Goal: Check status: Check status

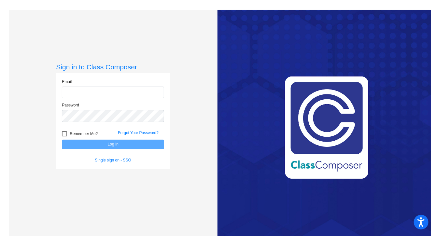
type input "[EMAIL_ADDRESS][DOMAIN_NAME]"
click at [100, 146] on button "Log In" at bounding box center [113, 144] width 102 height 9
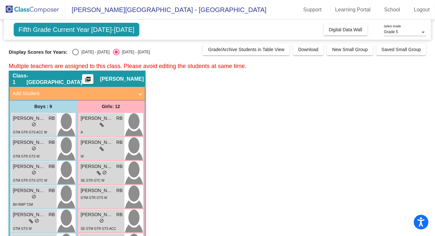
click at [77, 48] on div "Display Scores for Years: [DATE] - [DATE] [DATE] - [DATE] Grade/Archive Student…" at bounding box center [217, 50] width 417 height 12
click at [75, 53] on div "Select an option" at bounding box center [75, 52] width 7 height 7
click at [75, 55] on input "[DATE] - [DATE]" at bounding box center [75, 55] width 0 height 0
radio input "true"
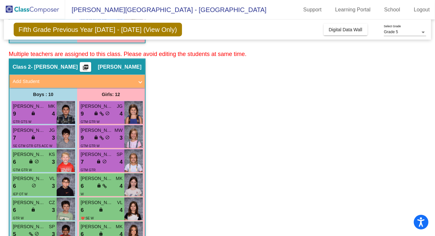
scroll to position [296, 0]
